Goal: Task Accomplishment & Management: Manage account settings

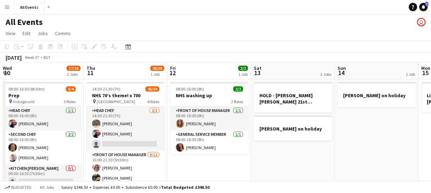
scroll to position [0, 243]
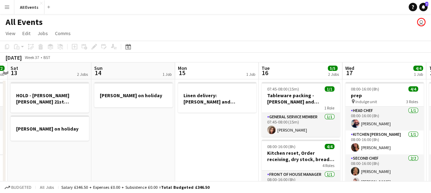
click at [356, 73] on app-board-header-date "Wed 17 4/4 1 Job" at bounding box center [385, 70] width 84 height 17
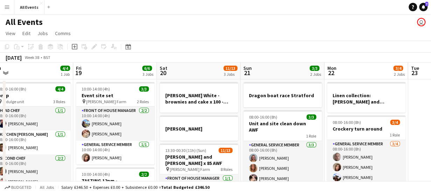
scroll to position [0, 189]
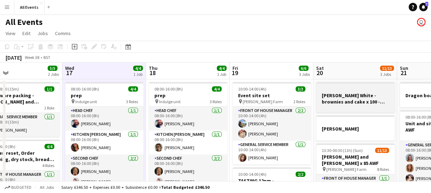
click at [353, 97] on h3 "[PERSON_NAME] White - brownies and cake x 100 - collecting" at bounding box center [355, 98] width 78 height 13
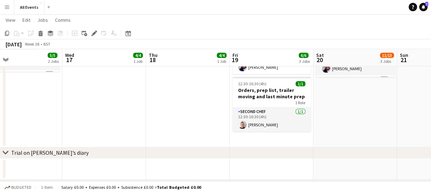
scroll to position [173, 0]
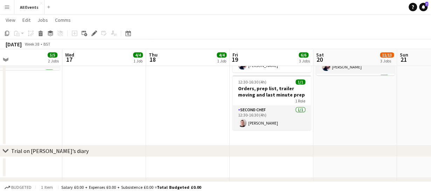
click at [284, 137] on app-date-cell "10:00-14:00 (4h) 3/3 Event site set pin Ashley Wood Farm 2 Roles Front of House…" at bounding box center [272, 26] width 84 height 240
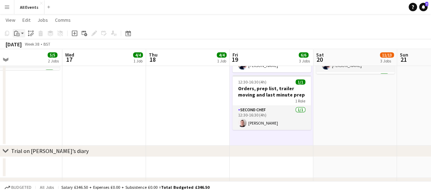
click at [22, 34] on app-action-btn "Paste" at bounding box center [19, 33] width 13 height 8
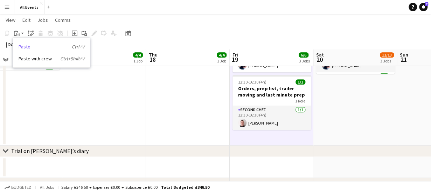
click at [25, 47] on link "Paste Ctrl+V" at bounding box center [52, 46] width 66 height 6
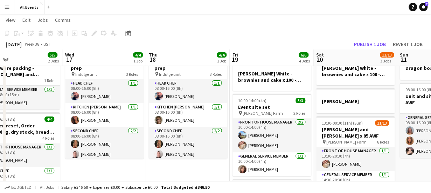
scroll to position [0, 0]
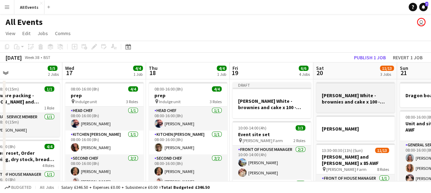
click at [330, 99] on h3 "[PERSON_NAME] White - brownies and cake x 100 - collecting" at bounding box center [355, 98] width 78 height 13
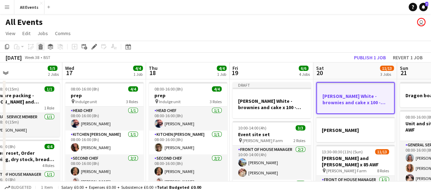
click at [42, 46] on icon at bounding box center [41, 48] width 4 height 4
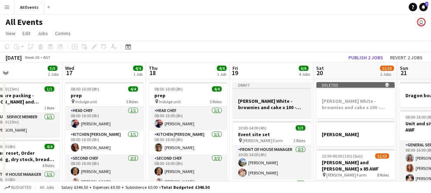
click at [269, 105] on h3 "[PERSON_NAME] White - brownies and cake x 100 - collecting" at bounding box center [272, 104] width 78 height 13
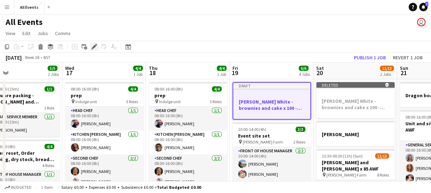
click at [94, 47] on icon at bounding box center [94, 47] width 4 height 4
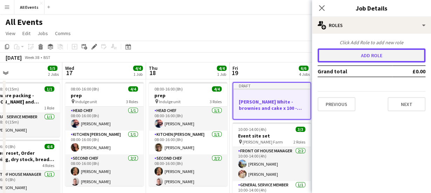
click at [367, 59] on button "Add role" at bounding box center [372, 55] width 108 height 14
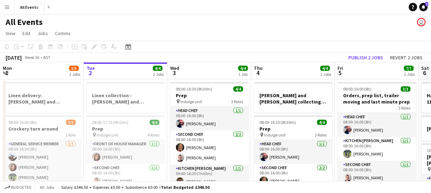
click at [128, 47] on icon at bounding box center [128, 47] width 2 height 2
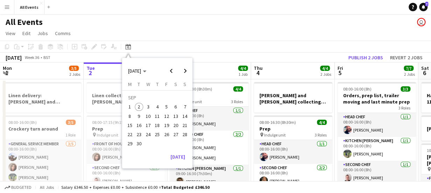
click at [168, 125] on span "19" at bounding box center [167, 125] width 8 height 8
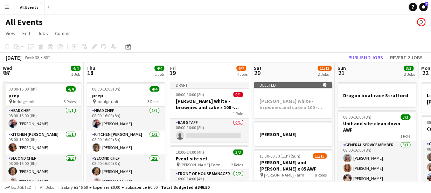
scroll to position [0, 241]
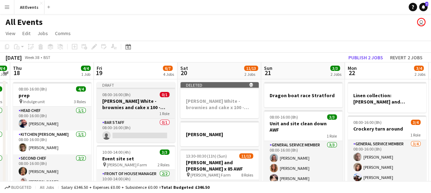
click at [132, 103] on h3 "[PERSON_NAME] White - brownies and cake x 100 - collecting" at bounding box center [136, 104] width 78 height 13
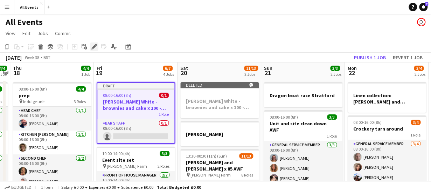
click at [94, 46] on icon "Edit" at bounding box center [94, 47] width 6 height 6
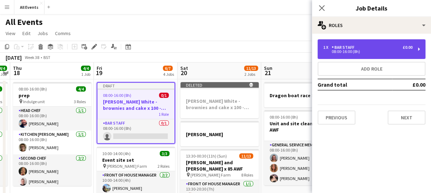
click at [335, 48] on div "Bar Staff" at bounding box center [345, 47] width 26 height 5
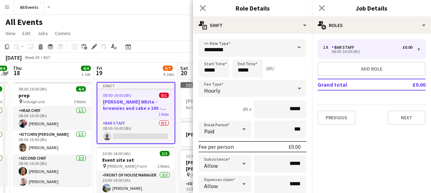
click at [294, 47] on span at bounding box center [299, 47] width 15 height 17
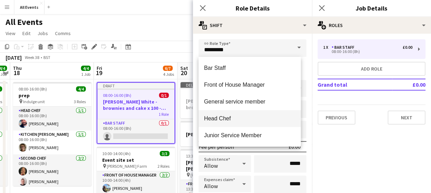
click at [276, 124] on mat-option "Head Chef" at bounding box center [250, 118] width 103 height 17
type input "*********"
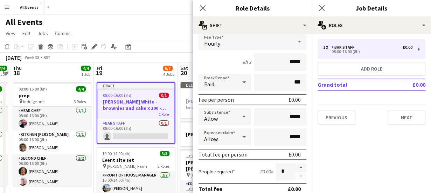
scroll to position [0, 0]
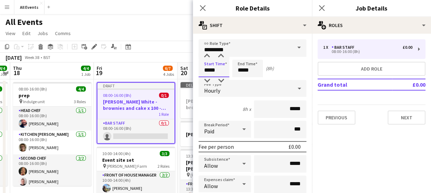
click at [220, 72] on input "*****" at bounding box center [214, 69] width 31 height 18
click at [394, 115] on button "Next" at bounding box center [407, 117] width 38 height 14
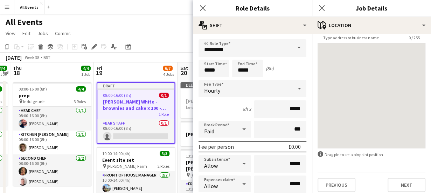
scroll to position [55, 0]
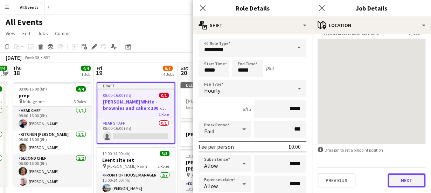
click at [397, 182] on button "Next" at bounding box center [407, 180] width 38 height 14
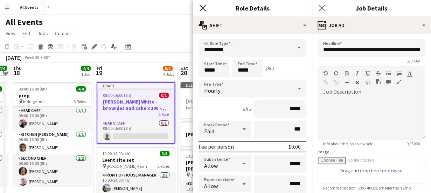
click at [203, 7] on icon at bounding box center [202, 8] width 7 height 7
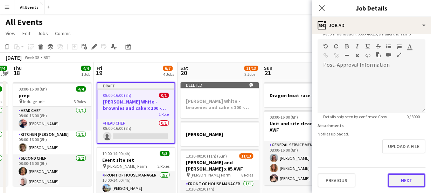
click at [397, 158] on form "**********" at bounding box center [371, 36] width 119 height 302
click at [402, 177] on button "Next" at bounding box center [407, 180] width 38 height 14
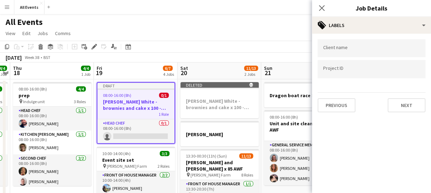
scroll to position [0, 0]
click at [399, 106] on button "Next" at bounding box center [407, 105] width 38 height 14
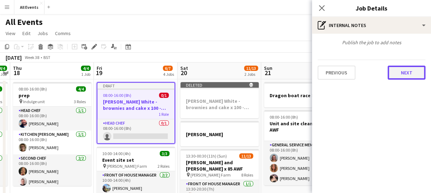
click at [408, 73] on button "Next" at bounding box center [407, 73] width 38 height 14
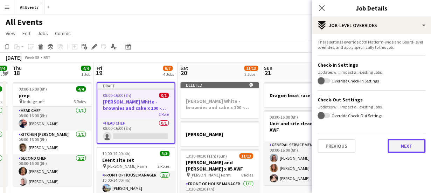
click at [406, 145] on button "Next" at bounding box center [407, 146] width 38 height 14
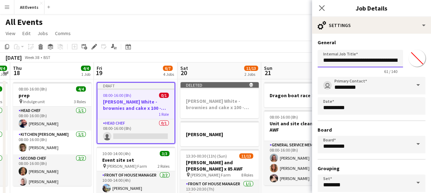
click at [362, 61] on input "**********" at bounding box center [360, 59] width 85 height 18
click at [361, 61] on input "**********" at bounding box center [358, 59] width 80 height 18
click at [383, 61] on input "**********" at bounding box center [358, 59] width 80 height 18
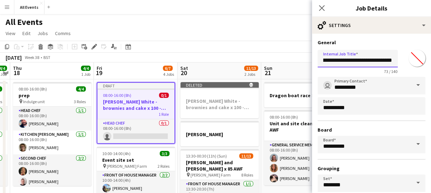
click at [369, 61] on input "**********" at bounding box center [358, 59] width 80 height 18
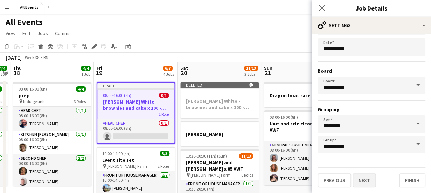
type input "**********"
click at [366, 182] on button "Next" at bounding box center [364, 180] width 23 height 14
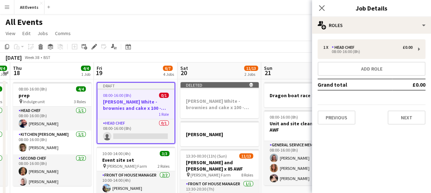
scroll to position [0, 0]
click at [323, 8] on icon at bounding box center [321, 8] width 7 height 7
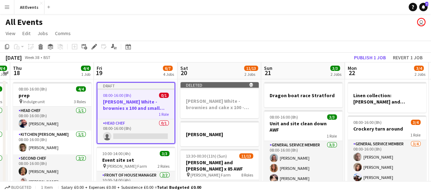
click at [122, 107] on h3 "[PERSON_NAME] White - brownies x 100 and small cake - collecting" at bounding box center [135, 104] width 77 height 13
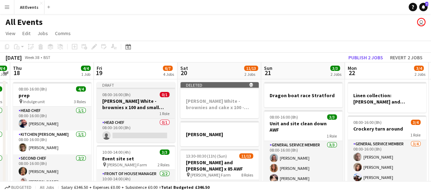
click at [122, 107] on h3 "[PERSON_NAME] White - brownies x 100 and small cake - collecting" at bounding box center [136, 104] width 78 height 13
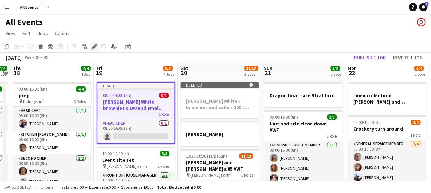
click at [93, 48] on icon at bounding box center [94, 47] width 4 height 4
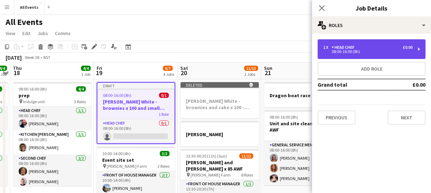
click at [356, 53] on div "08:00-16:00 (8h)" at bounding box center [367, 52] width 89 height 4
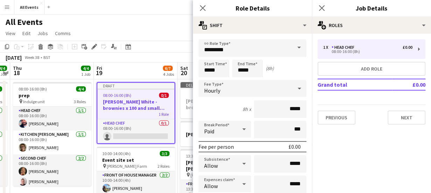
click at [295, 50] on span at bounding box center [299, 47] width 15 height 17
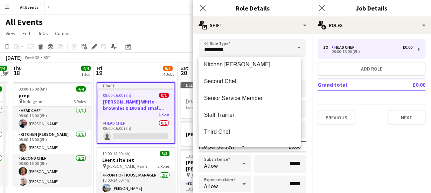
scroll to position [88, 0]
click at [259, 81] on span "Second Chef" at bounding box center [249, 80] width 91 height 7
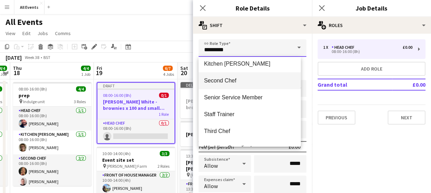
type input "**********"
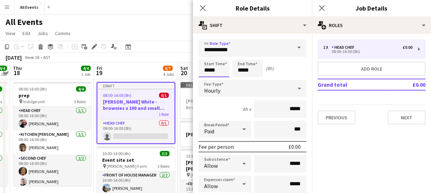
click at [220, 69] on input "*****" at bounding box center [214, 69] width 31 height 18
click at [207, 55] on div at bounding box center [207, 56] width 14 height 7
type input "*****"
click at [207, 55] on div at bounding box center [207, 56] width 14 height 7
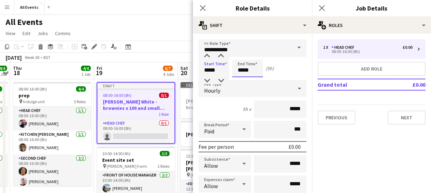
click at [252, 67] on input "*****" at bounding box center [247, 69] width 31 height 18
click at [240, 78] on div at bounding box center [241, 80] width 14 height 7
type input "*****"
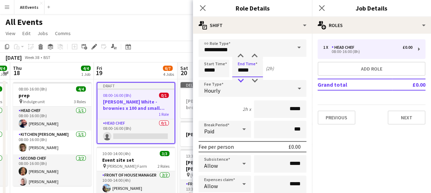
click at [240, 78] on div at bounding box center [241, 80] width 14 height 7
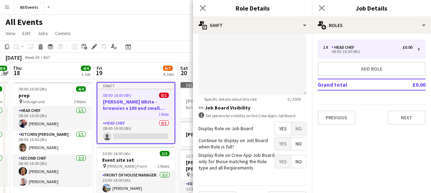
scroll to position [281, 0]
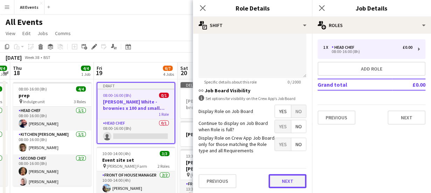
click at [285, 182] on button "Next" at bounding box center [288, 181] width 38 height 14
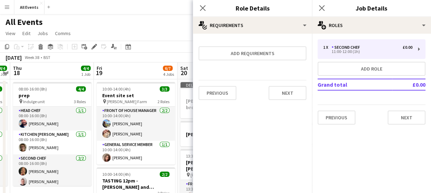
scroll to position [0, 0]
click at [401, 119] on button "Next" at bounding box center [407, 117] width 38 height 14
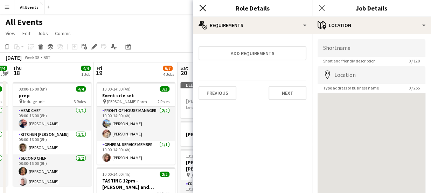
click at [202, 7] on icon at bounding box center [202, 8] width 7 height 7
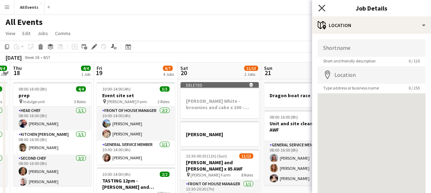
click at [323, 7] on icon at bounding box center [321, 8] width 7 height 7
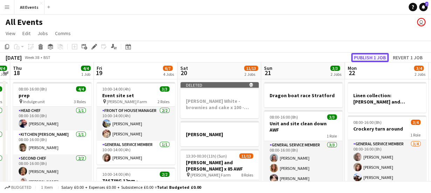
click at [362, 57] on button "Publish 1 job" at bounding box center [369, 57] width 37 height 9
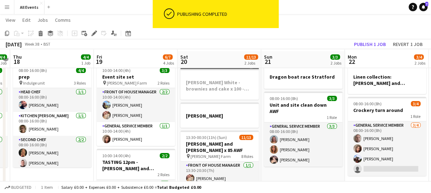
scroll to position [20, 0]
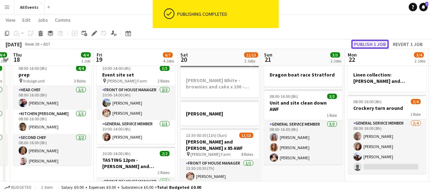
click at [378, 43] on button "Publish 1 job" at bounding box center [369, 44] width 37 height 9
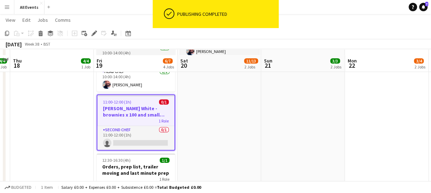
scroll to position [163, 0]
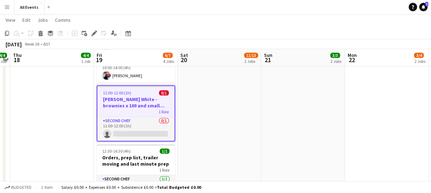
click at [139, 101] on h3 "[PERSON_NAME] White - brownies x 100 and small cake - collecting" at bounding box center [135, 102] width 77 height 13
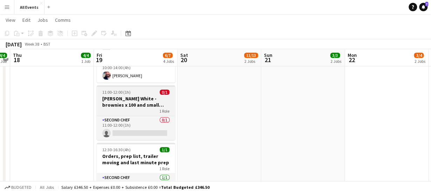
click at [139, 101] on h3 "[PERSON_NAME] White - brownies x 100 and small cake - collecting" at bounding box center [136, 101] width 78 height 13
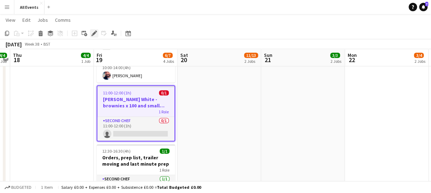
click at [94, 34] on icon at bounding box center [94, 34] width 4 height 4
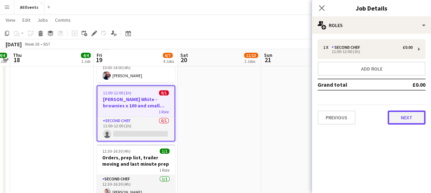
click at [398, 119] on button "Next" at bounding box center [407, 117] width 38 height 14
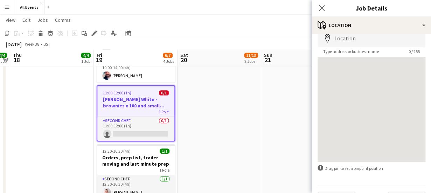
scroll to position [55, 0]
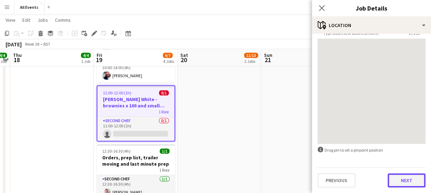
click at [390, 181] on button "Next" at bounding box center [407, 180] width 38 height 14
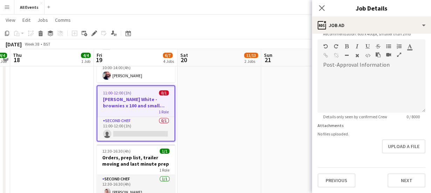
scroll to position [159, 0]
click at [399, 140] on button "Upload a file" at bounding box center [403, 146] width 43 height 14
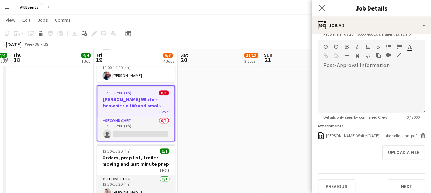
scroll to position [163, 0]
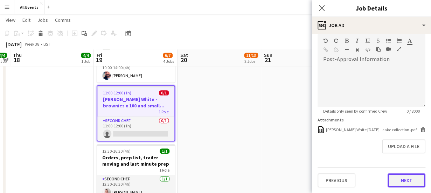
click at [401, 182] on button "Next" at bounding box center [407, 180] width 38 height 14
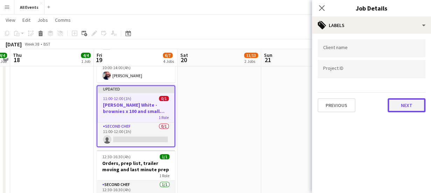
click at [398, 102] on button "Next" at bounding box center [407, 105] width 38 height 14
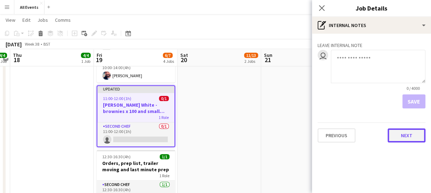
click at [399, 131] on button "Next" at bounding box center [407, 135] width 38 height 14
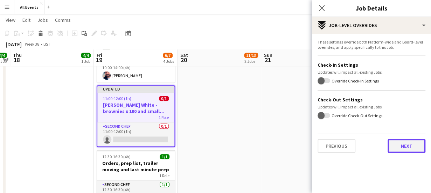
click at [404, 145] on button "Next" at bounding box center [407, 146] width 38 height 14
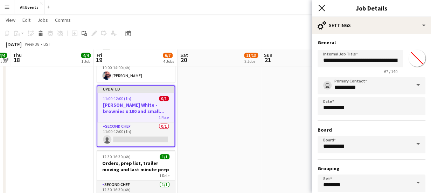
click at [322, 6] on icon "Close pop-in" at bounding box center [321, 8] width 7 height 7
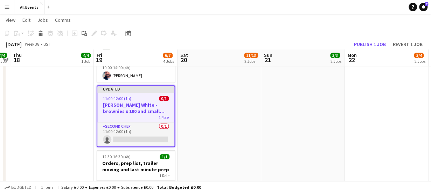
click at [207, 126] on app-date-cell "[PERSON_NAME] avalible 13:30-00:30 (11h) (Sun) 11/13 [PERSON_NAME] and [PERSON_…" at bounding box center [220, 64] width 84 height 297
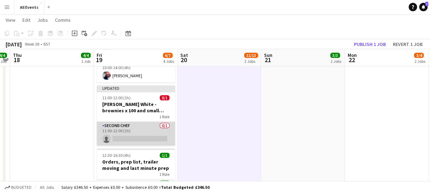
click at [135, 139] on app-card-role "Second Chef 0/1 11:00-12:00 (1h) single-neutral-actions" at bounding box center [136, 134] width 78 height 24
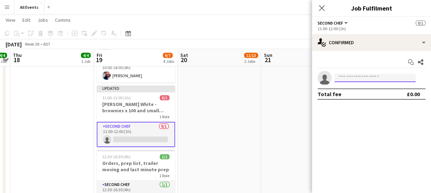
click at [351, 76] on input at bounding box center [375, 78] width 81 height 8
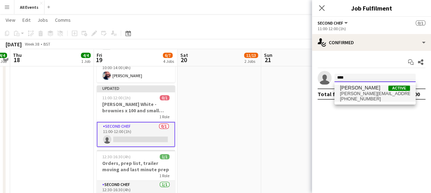
type input "****"
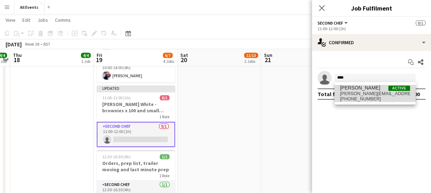
click at [352, 95] on span "[PERSON_NAME][EMAIL_ADDRESS][DOMAIN_NAME]" at bounding box center [375, 94] width 70 height 6
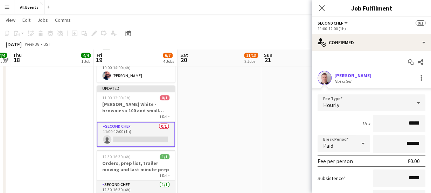
scroll to position [71, 0]
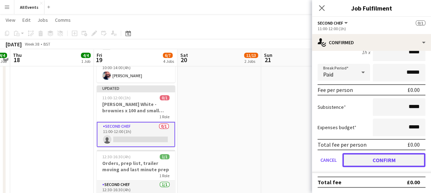
click at [392, 163] on button "Confirm" at bounding box center [384, 160] width 83 height 14
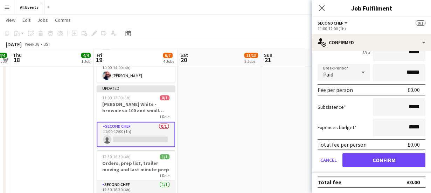
scroll to position [0, 0]
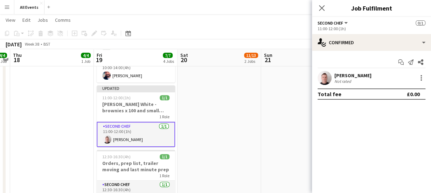
click at [235, 121] on app-date-cell "[PERSON_NAME] avalible 13:30-00:30 (11h) (Sun) 11/13 [PERSON_NAME] and [PERSON_…" at bounding box center [220, 67] width 84 height 303
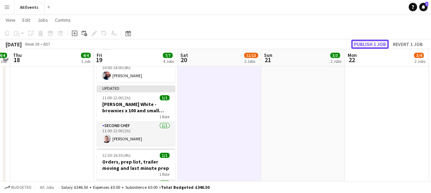
click at [378, 44] on button "Publish 1 job" at bounding box center [369, 44] width 37 height 9
